Goal: Task Accomplishment & Management: Use online tool/utility

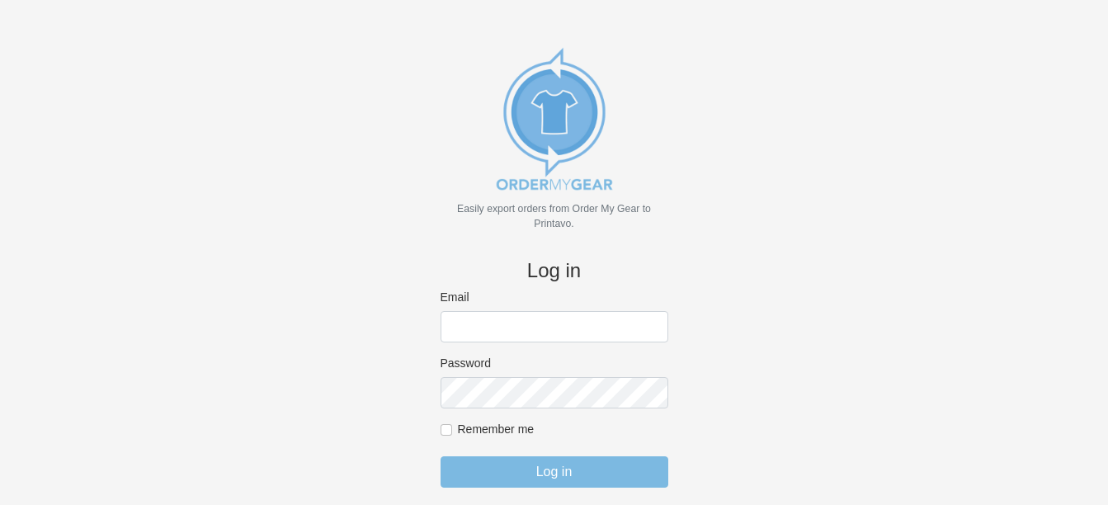
scroll to position [36, 0]
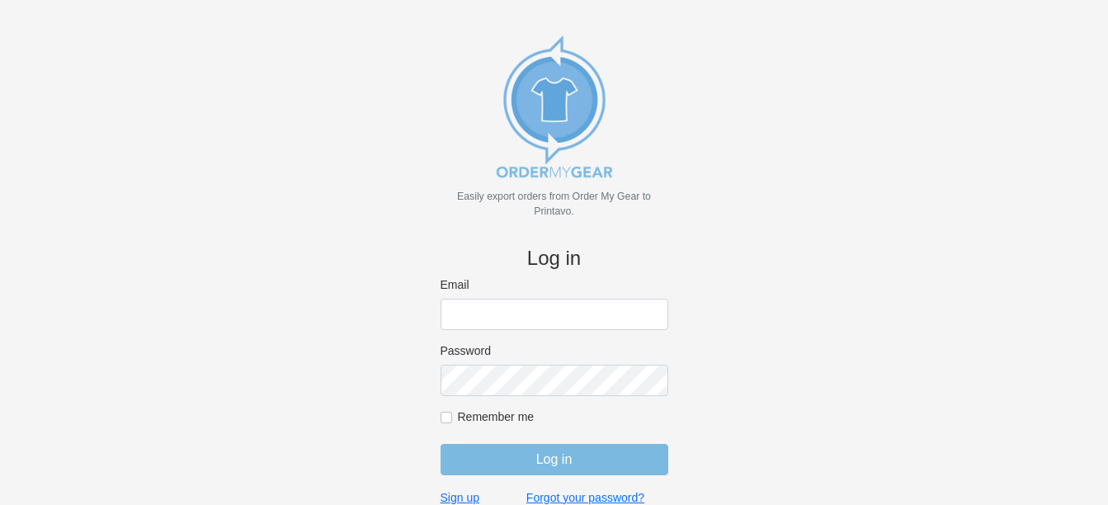
type input "amy@18threads.com"
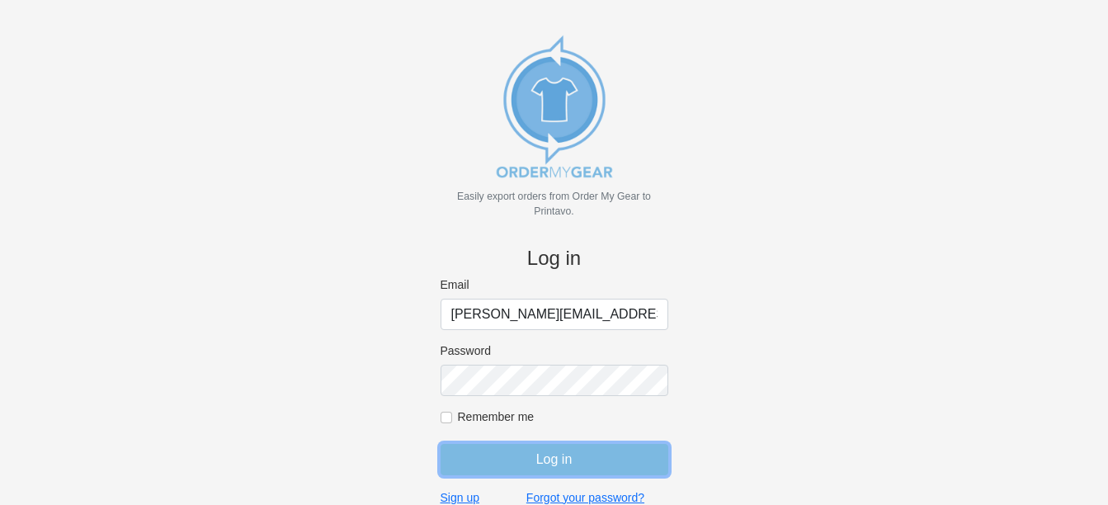
click at [594, 450] on input "Log in" at bounding box center [555, 459] width 228 height 31
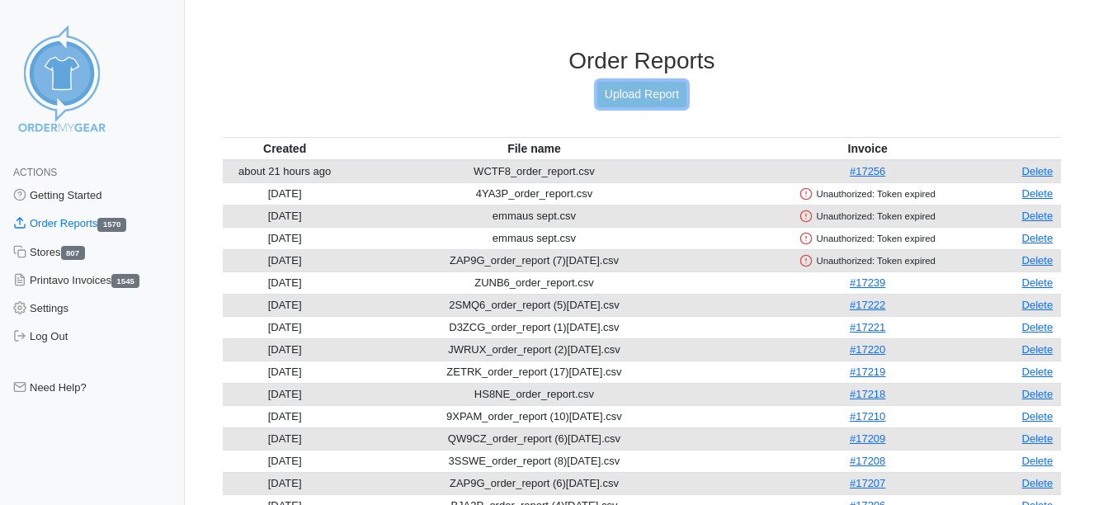
click at [621, 99] on link "Upload Report" at bounding box center [641, 95] width 89 height 26
click at [634, 96] on link "Upload Report" at bounding box center [641, 95] width 89 height 26
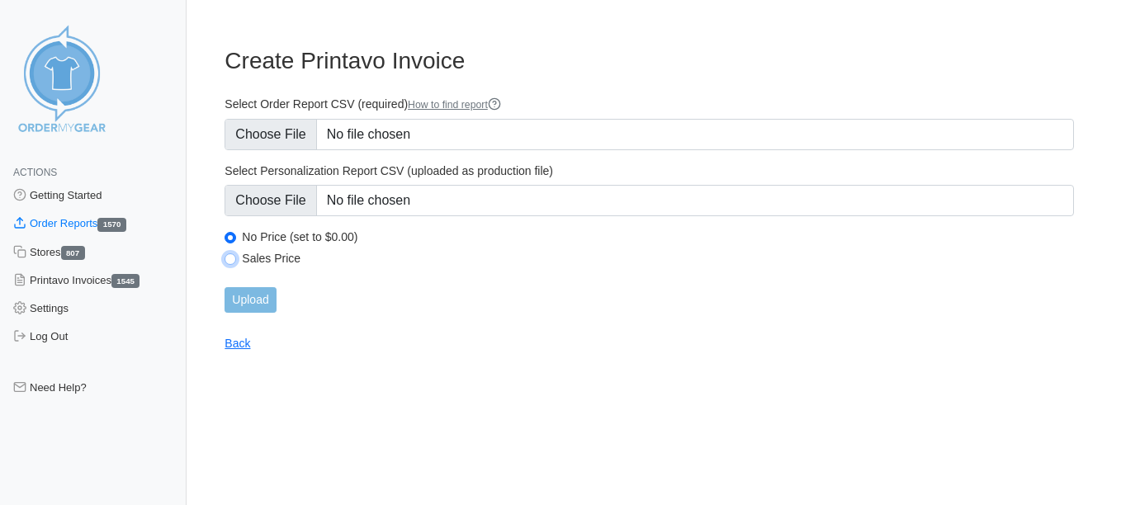
click at [234, 263] on input "Sales Price" at bounding box center [230, 259] width 12 height 12
radio input "true"
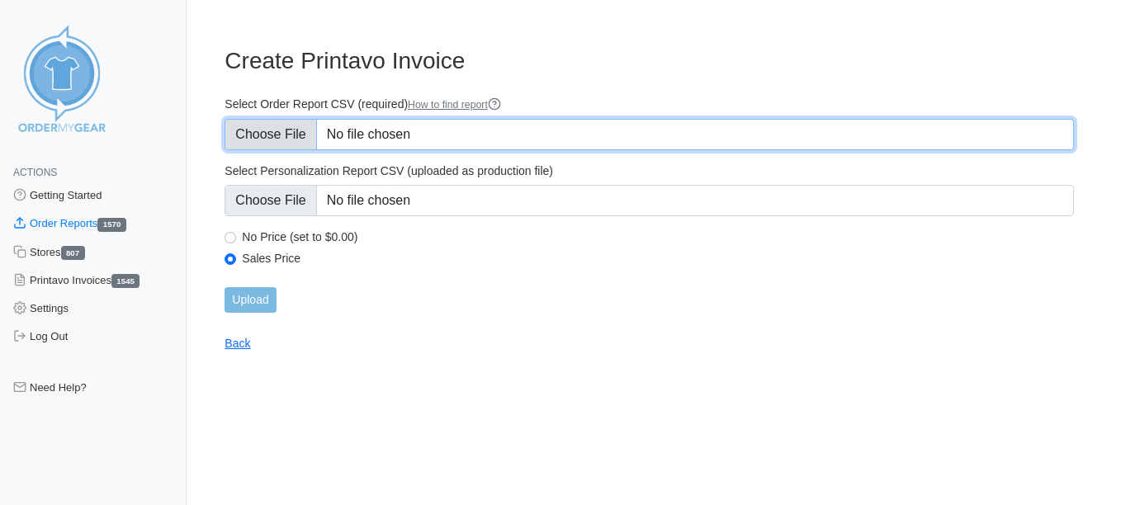
click at [268, 139] on input "Select Order Report CSV (required) How to find report" at bounding box center [648, 134] width 849 height 31
type input "C:\fakepath\BDNVB_order_report.csv"
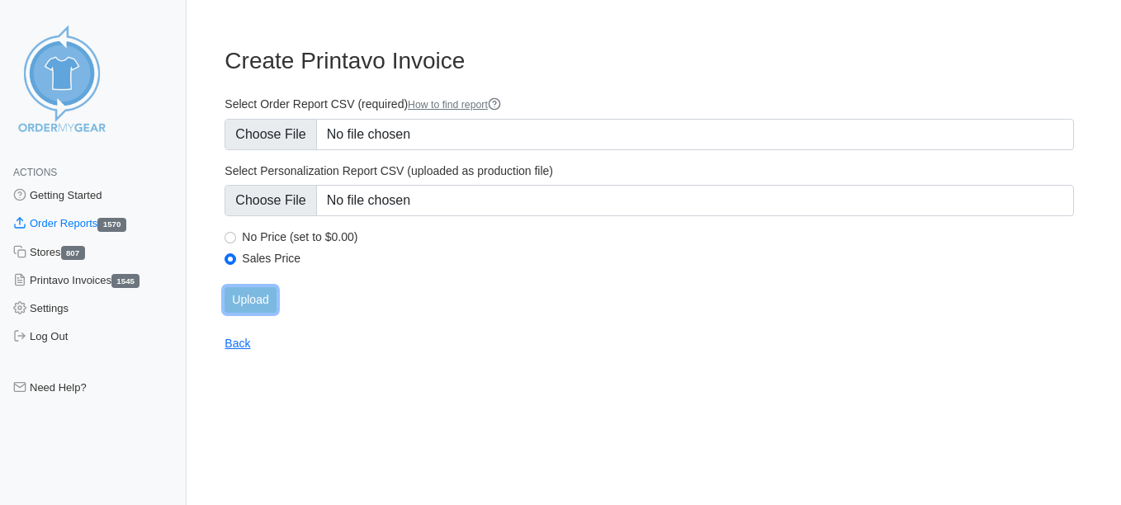
click at [265, 302] on input "Upload" at bounding box center [249, 300] width 51 height 26
